Goal: Task Accomplishment & Management: Use online tool/utility

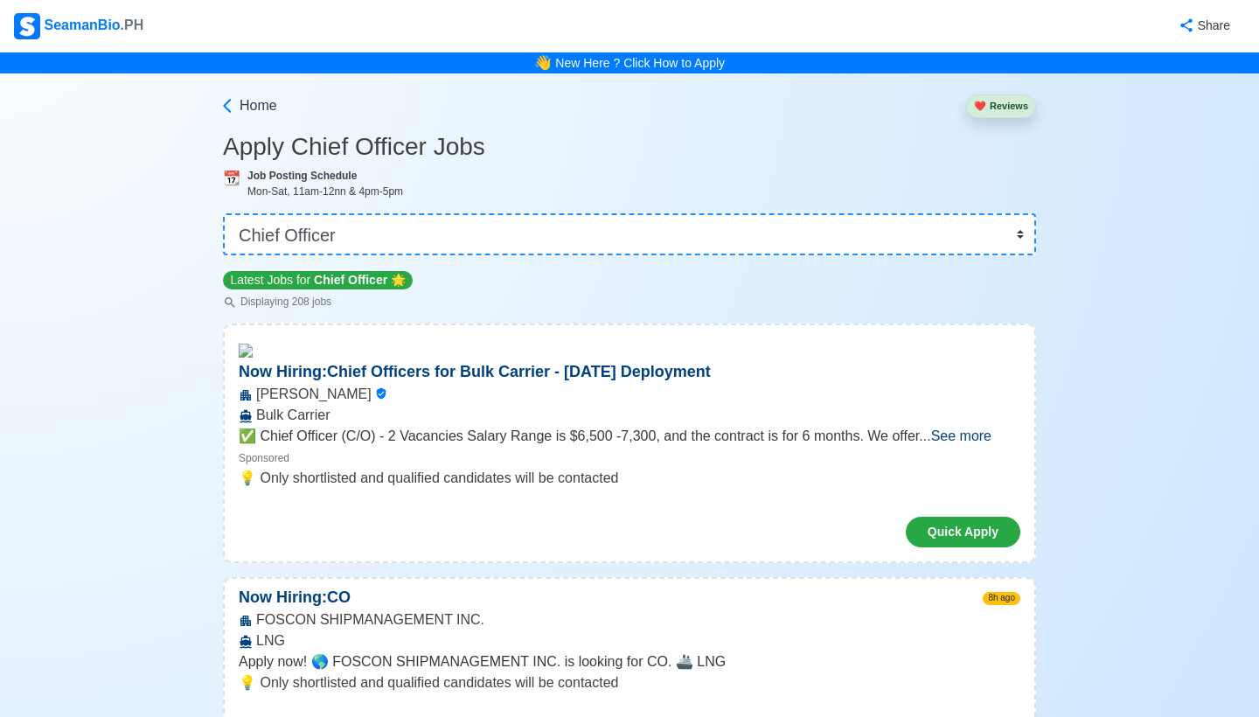
select select "Chief Officer"
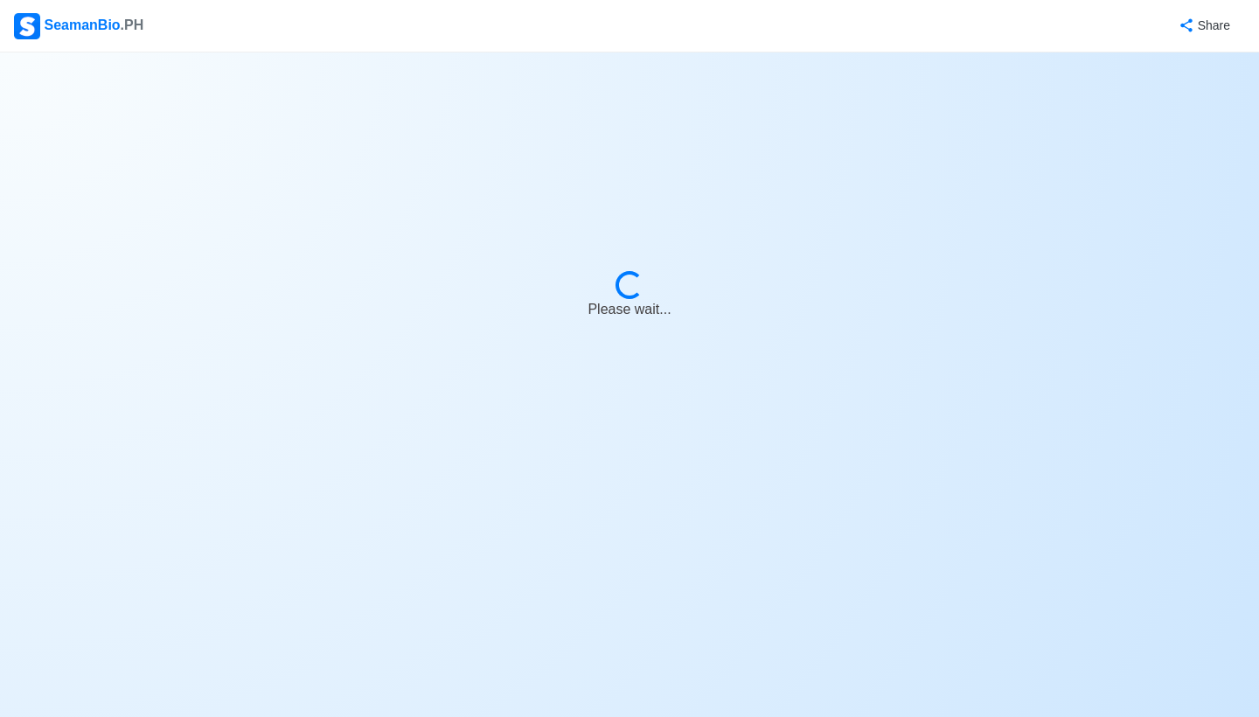
select select "Chief Officer"
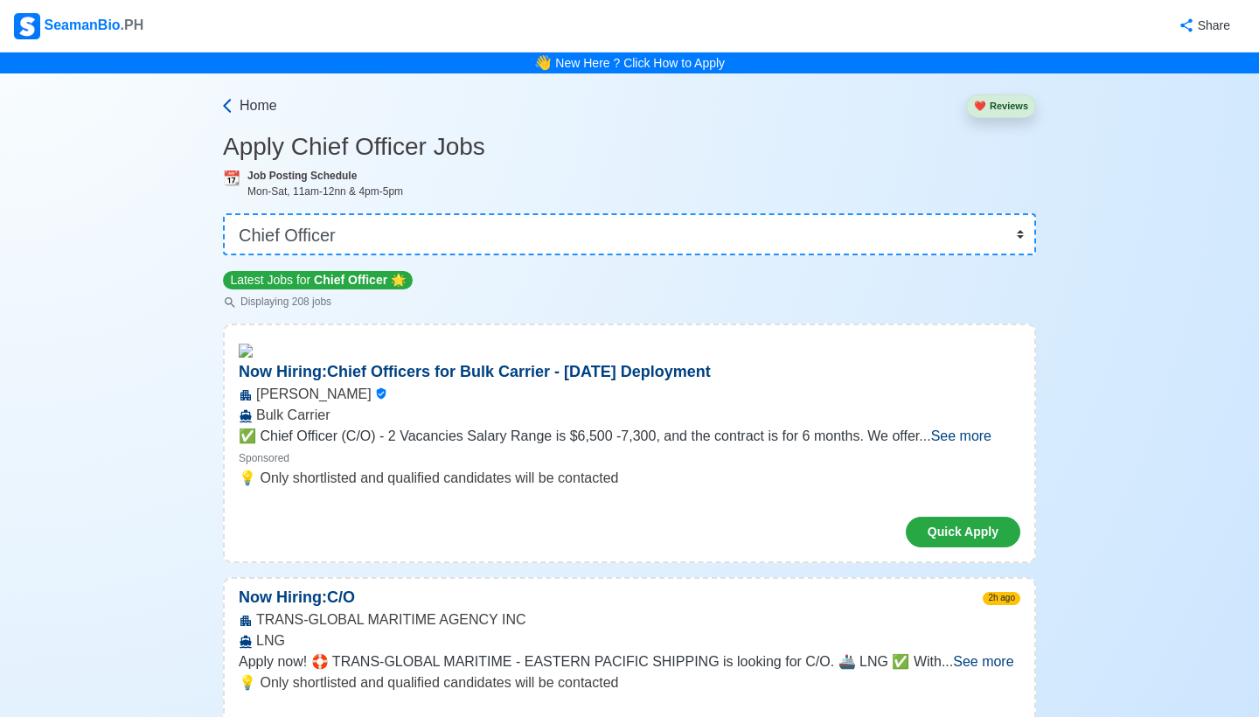
click at [264, 101] on span "Home" at bounding box center [258, 105] width 38 height 21
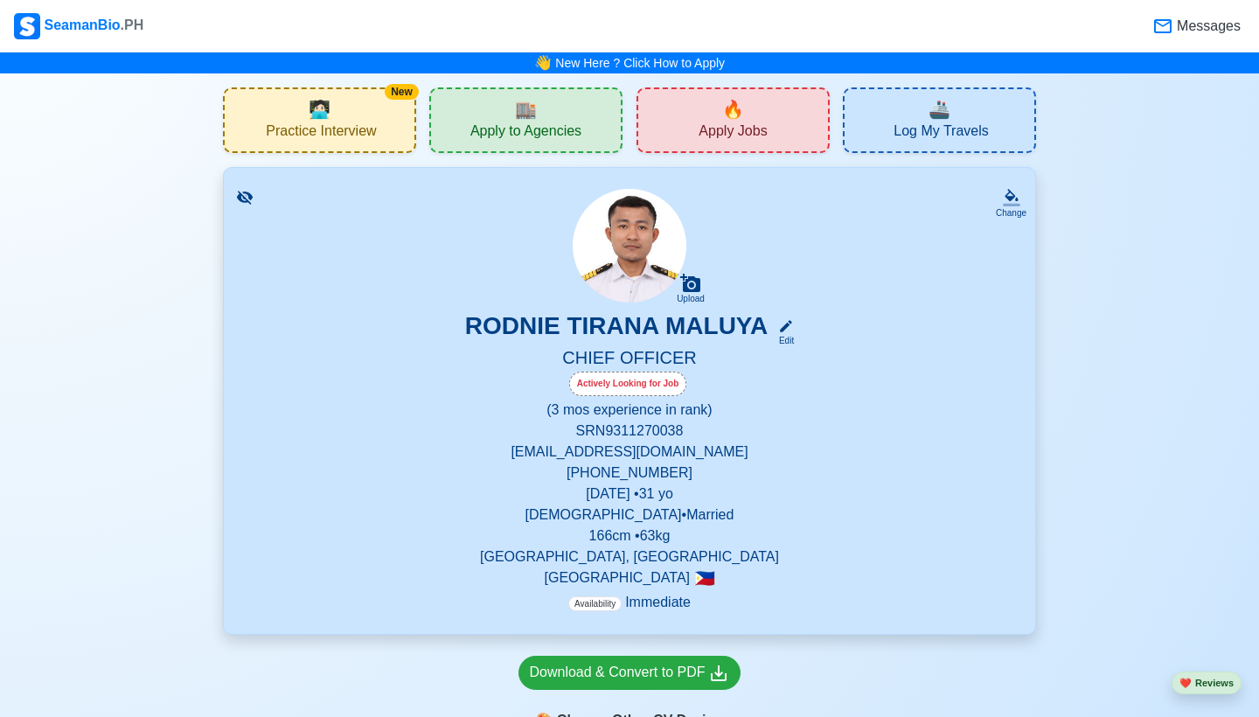
click at [731, 136] on span "Apply Jobs" at bounding box center [732, 133] width 68 height 22
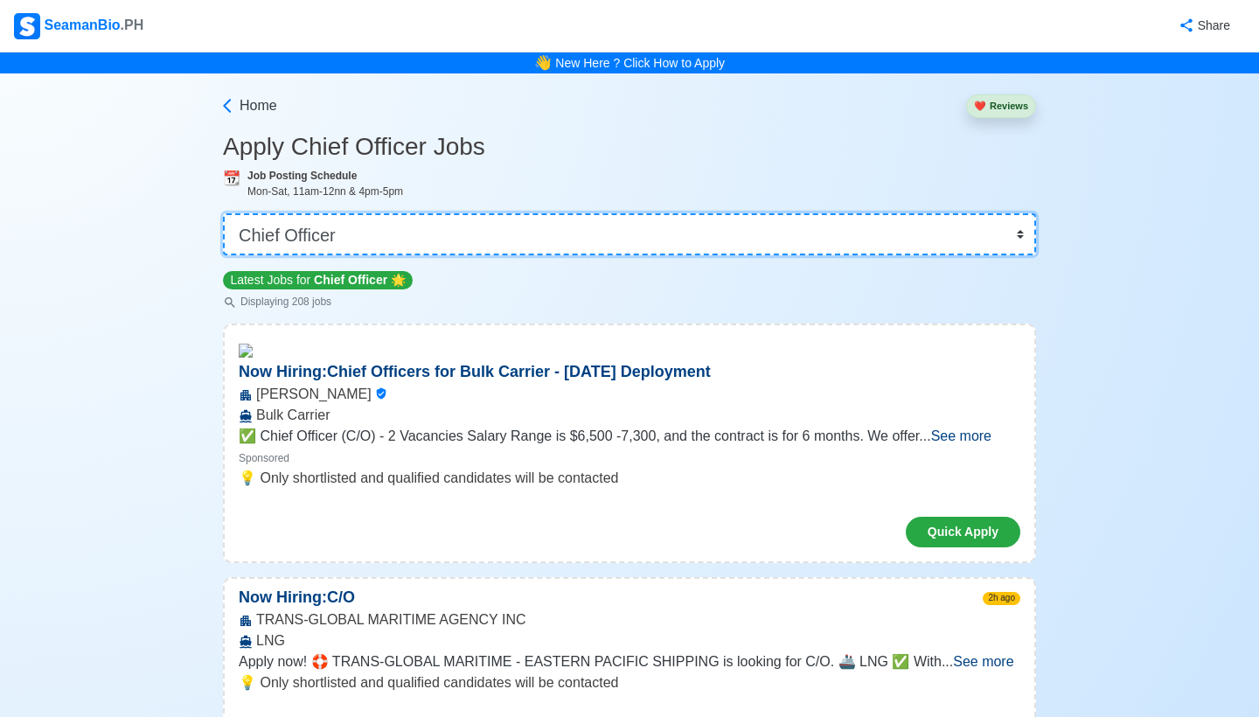
click at [1022, 238] on select "👉 Select Rank or Position Master Chief Officer 2nd Officer 3rd Officer Junior O…" at bounding box center [629, 234] width 813 height 42
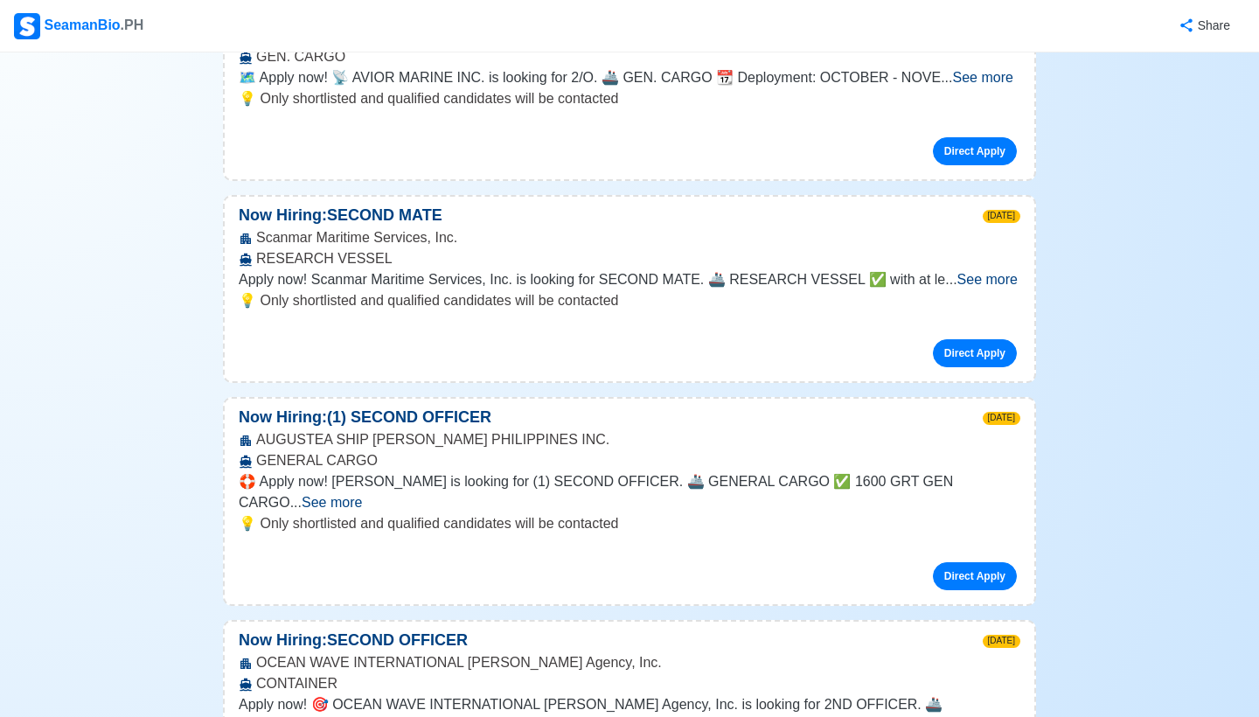
scroll to position [554, 0]
click at [987, 271] on span "See more" at bounding box center [987, 278] width 60 height 15
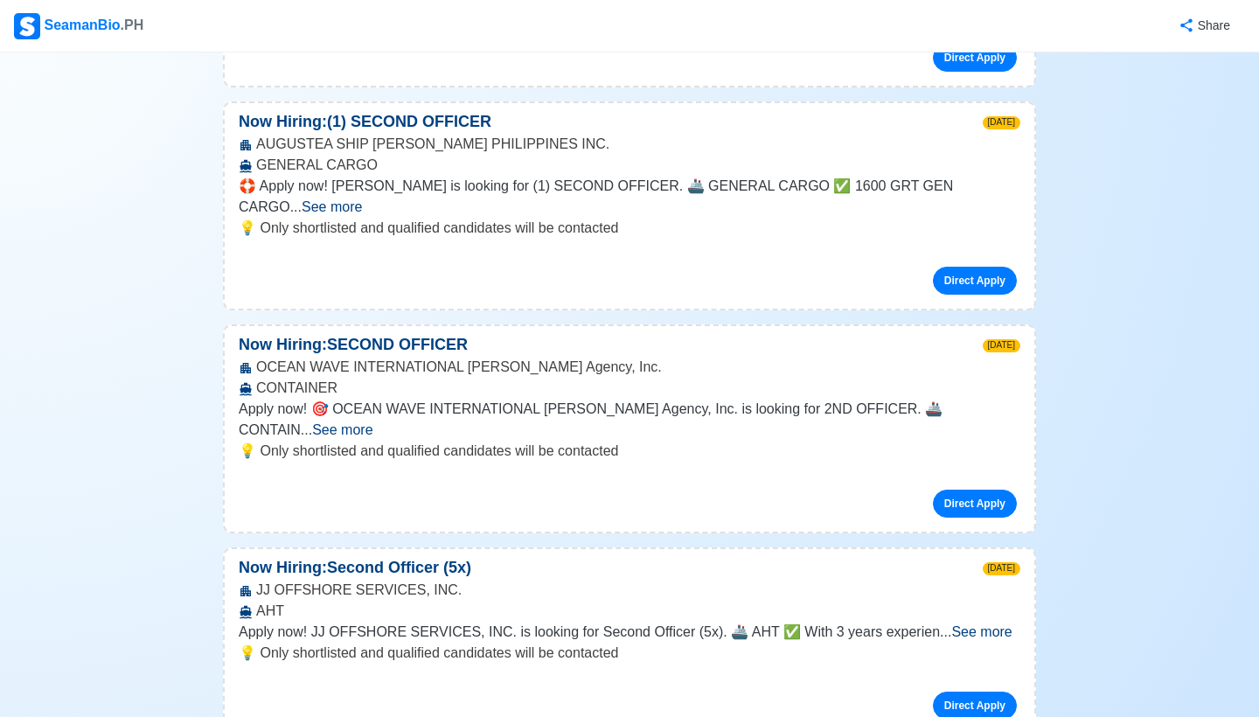
scroll to position [1028, 0]
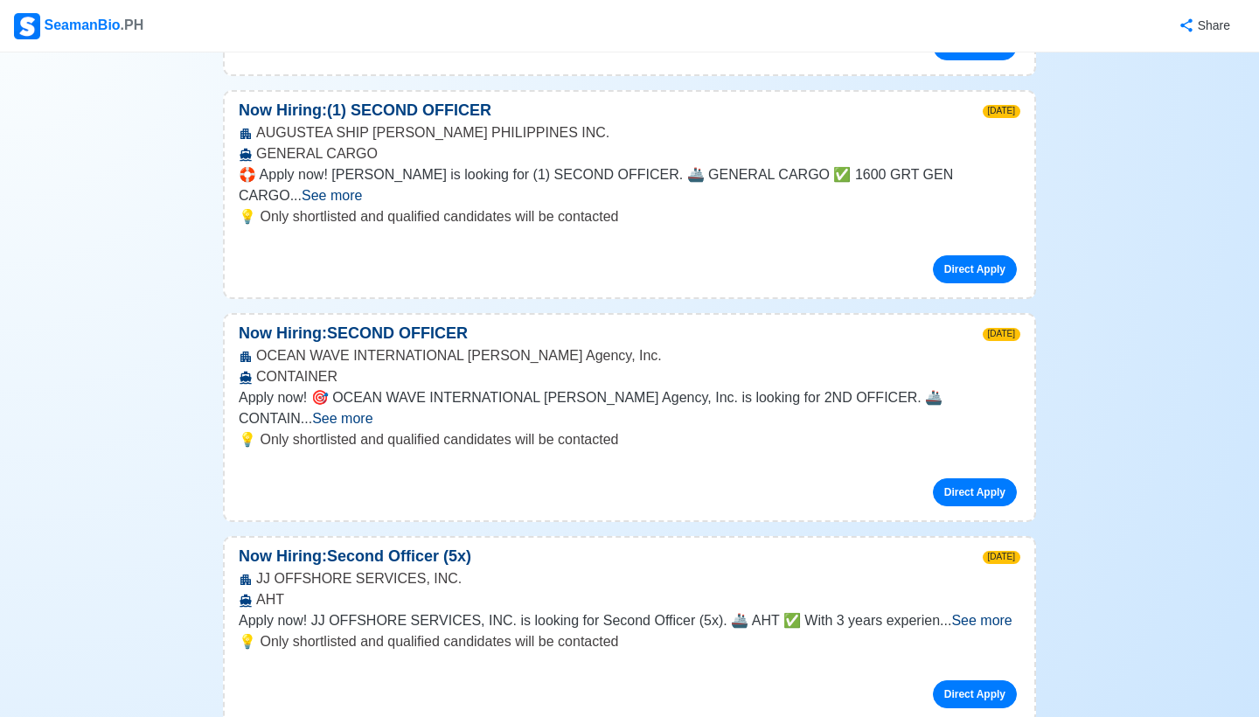
click at [372, 411] on span "See more" at bounding box center [342, 418] width 60 height 15
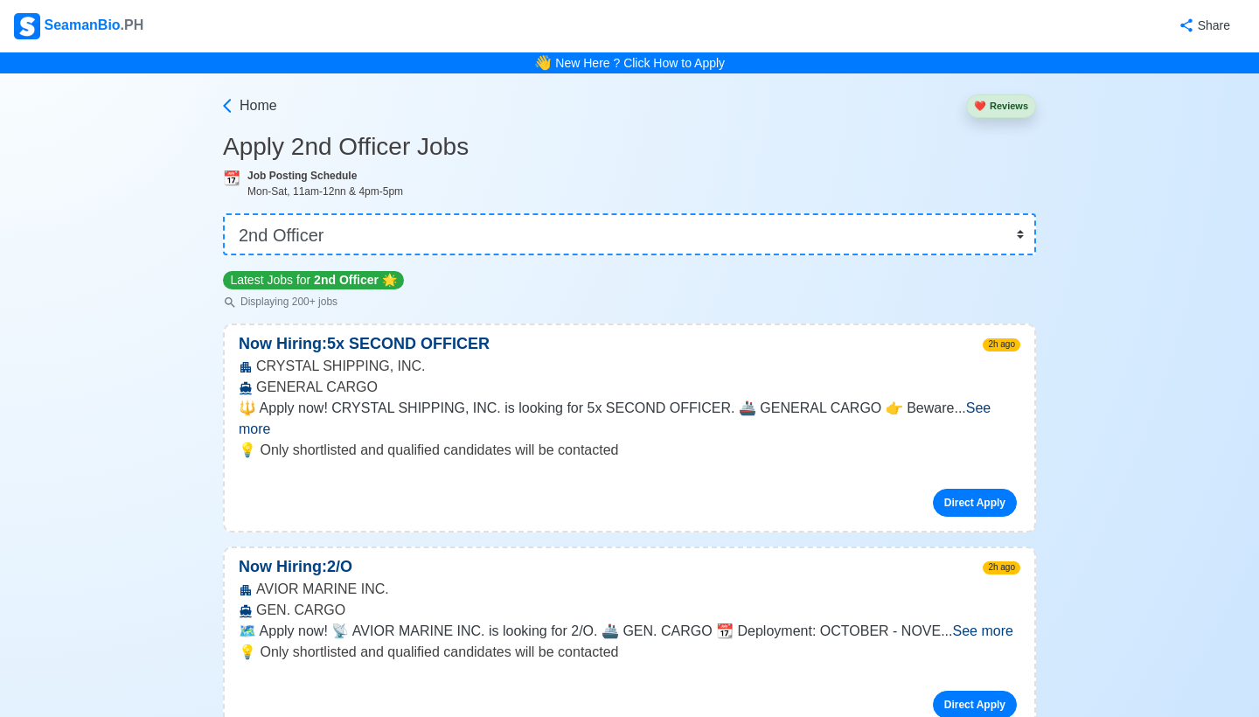
scroll to position [0, 0]
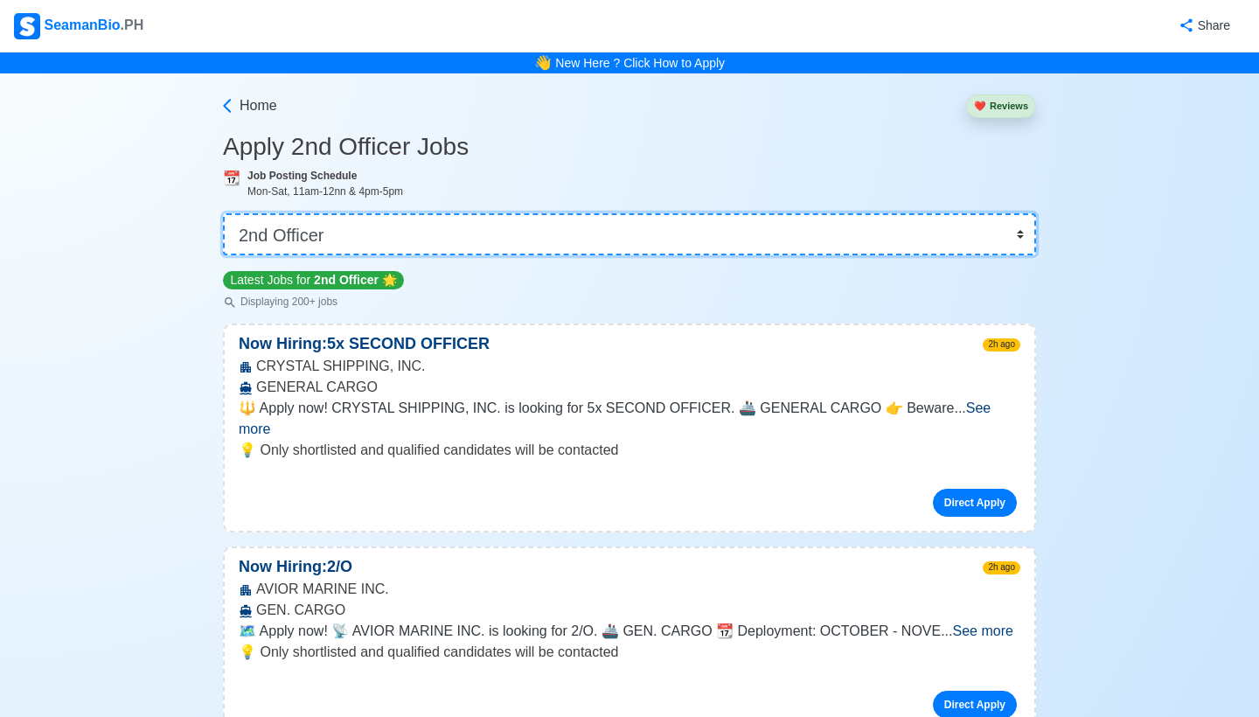
click at [572, 245] on select "👉 Select Rank or Position Master Chief Officer 2nd Officer 3rd Officer Junior O…" at bounding box center [629, 234] width 813 height 42
select select "Chief Officer"
